Goal: Book appointment/travel/reservation

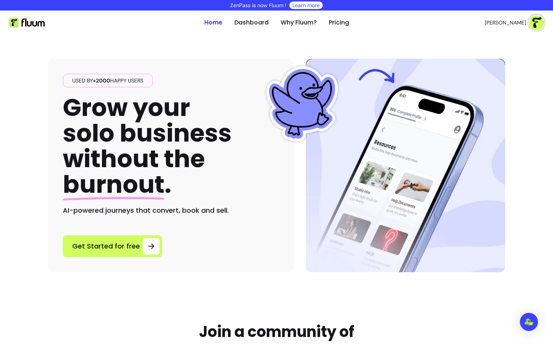
click at [341, 17] on ul "Home Dashboard Why Fluum? Pricing" at bounding box center [276, 23] width 145 height 24
click at [542, 21] on img at bounding box center [536, 22] width 15 height 15
click at [496, 79] on span "Log Out" at bounding box center [509, 80] width 55 height 8
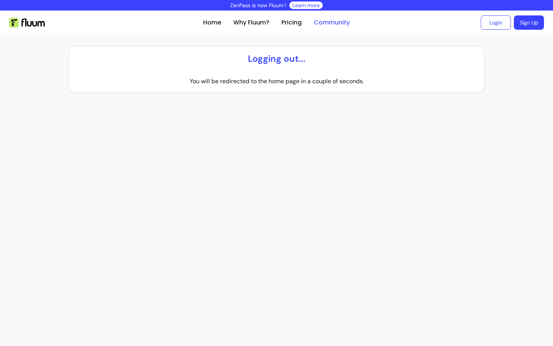
click at [335, 26] on link "Community" at bounding box center [332, 22] width 36 height 9
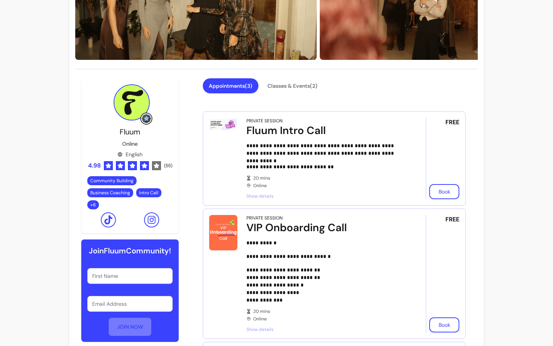
scroll to position [116, 0]
click at [440, 324] on button "Book" at bounding box center [444, 324] width 30 height 15
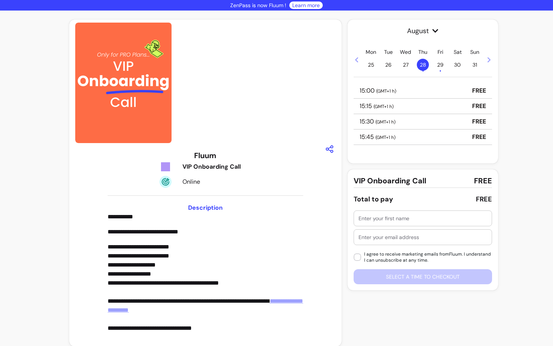
click at [241, 123] on div at bounding box center [205, 83] width 260 height 120
click at [330, 148] on icon "button" at bounding box center [329, 148] width 9 height 9
click at [256, 134] on div at bounding box center [205, 83] width 260 height 120
click at [165, 169] on img at bounding box center [165, 167] width 12 height 12
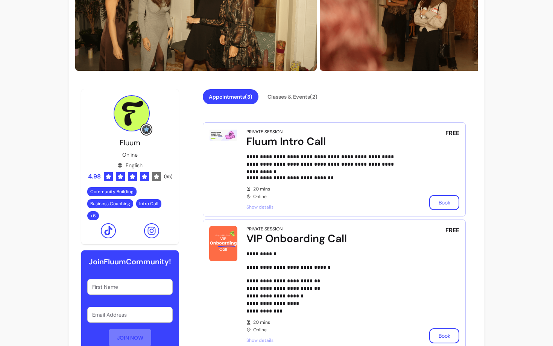
scroll to position [112, 0]
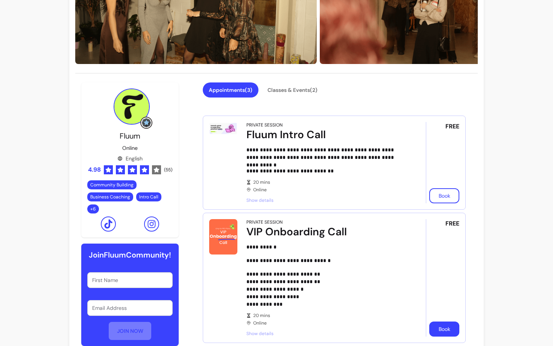
click at [446, 322] on button "Book" at bounding box center [444, 328] width 30 height 15
